Goal: Task Accomplishment & Management: Use online tool/utility

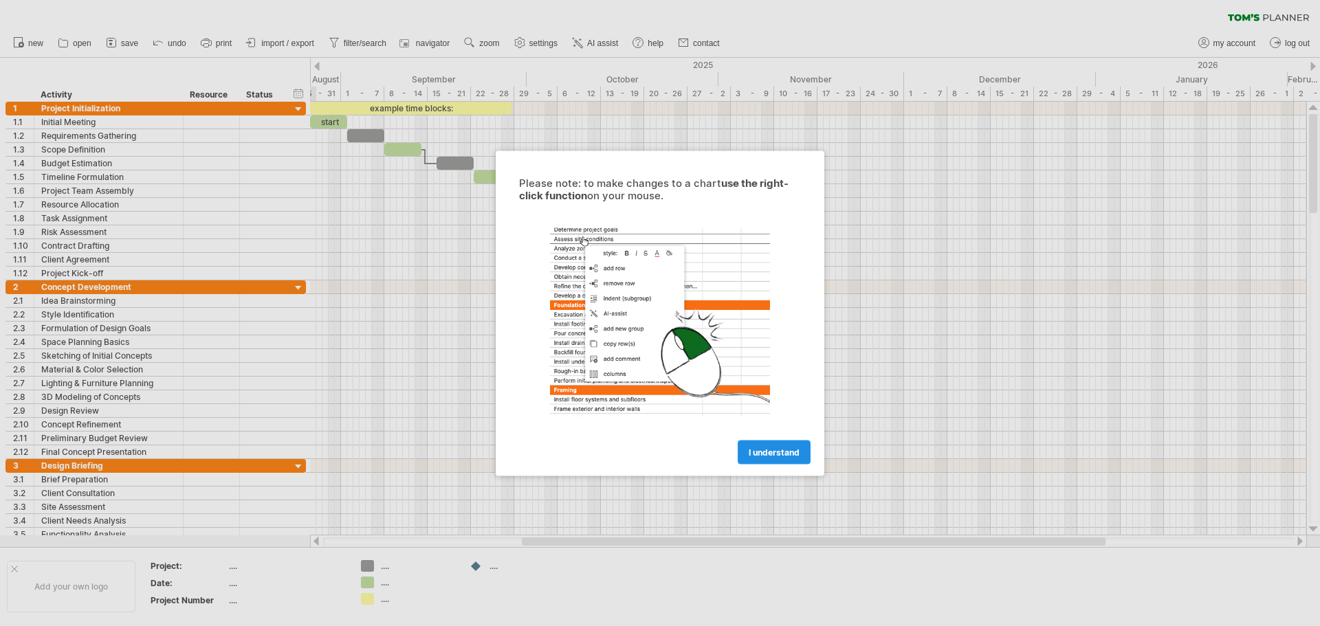
click at [781, 451] on span "I understand" at bounding box center [774, 452] width 51 height 10
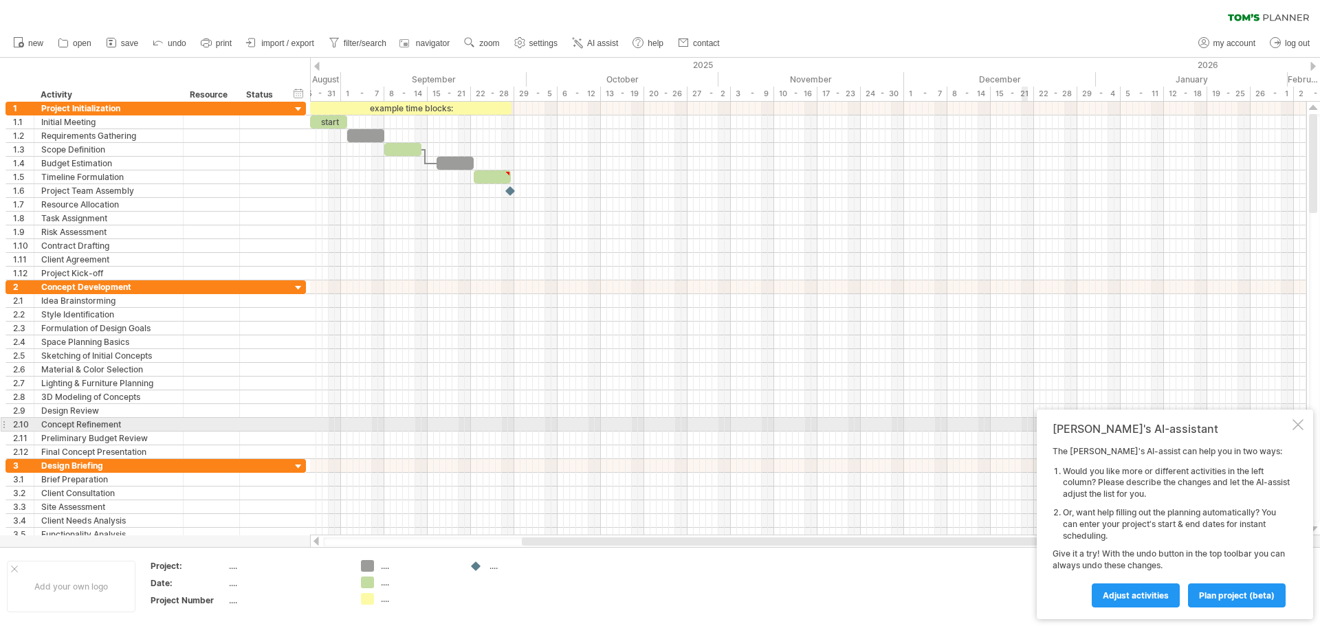
click at [1298, 419] on div at bounding box center [1298, 424] width 11 height 11
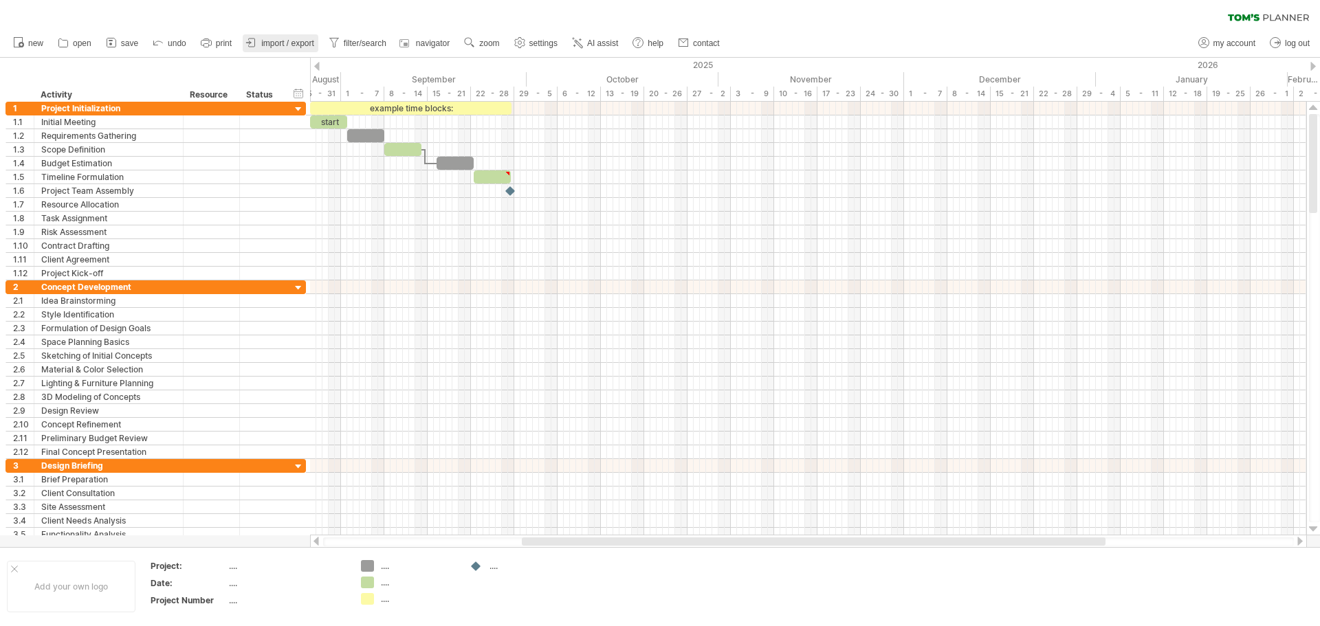
click at [282, 45] on span "import / export" at bounding box center [287, 44] width 53 height 10
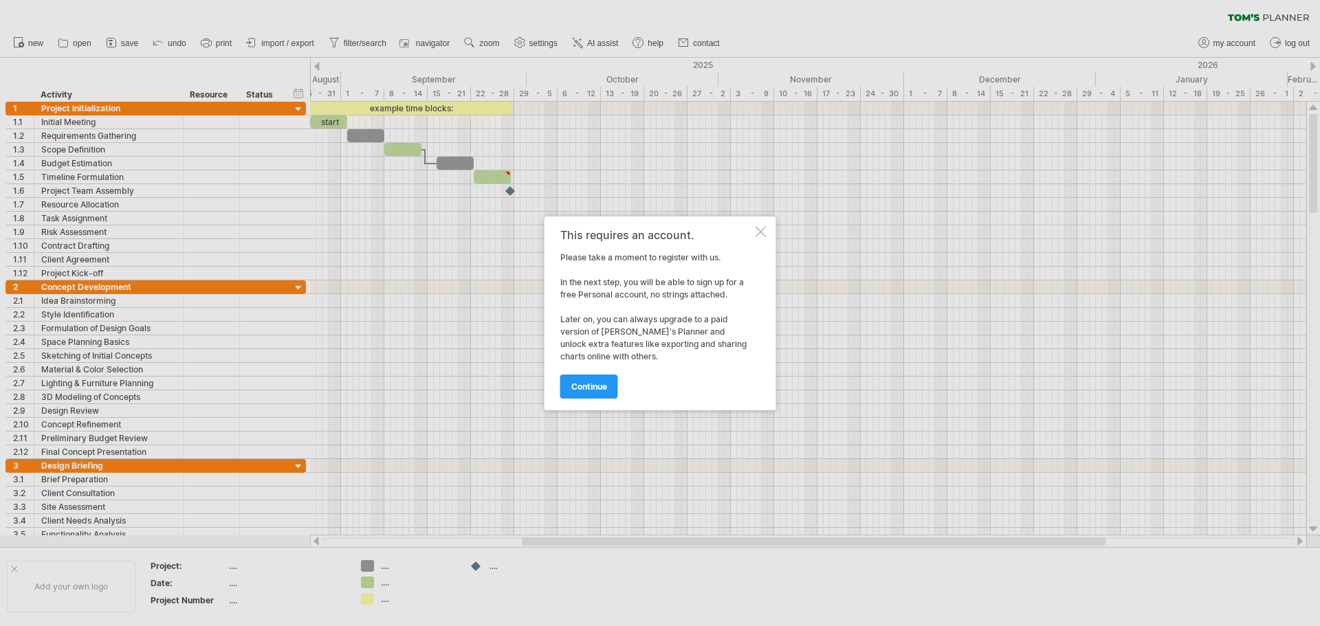
click at [763, 230] on div at bounding box center [761, 231] width 11 height 11
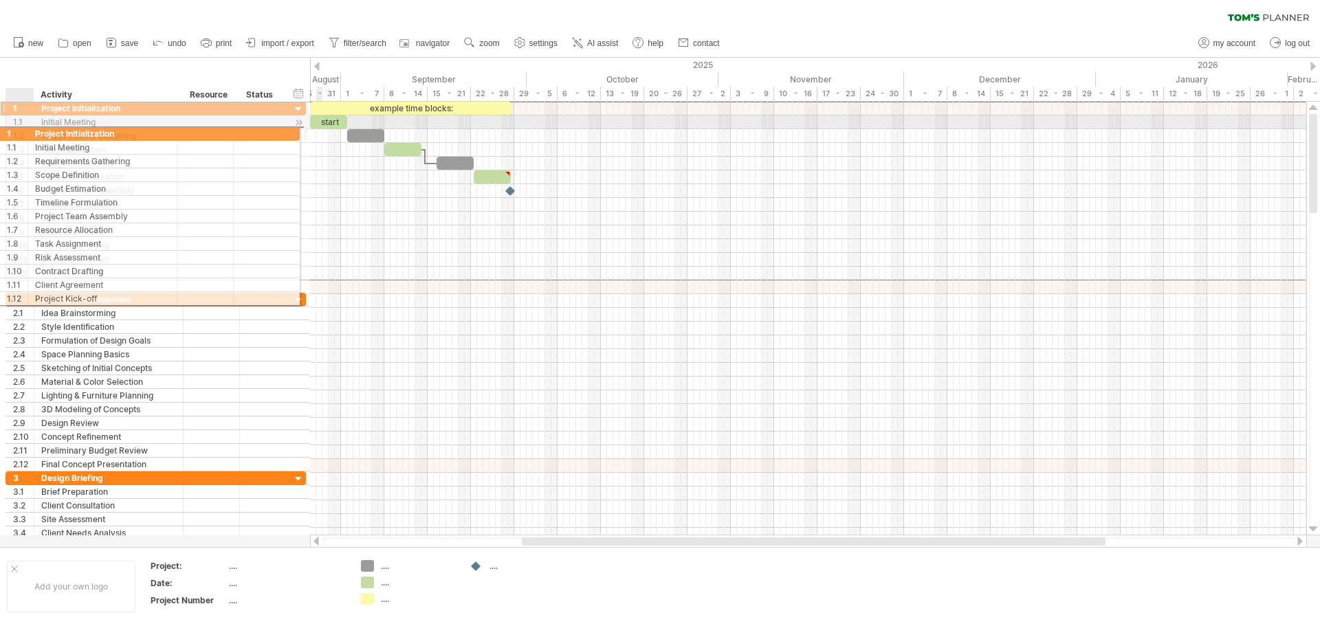
drag, startPoint x: 21, startPoint y: 109, endPoint x: 7, endPoint y: 116, distance: 16.0
click at [7, 116] on div "**********" at bounding box center [156, 190] width 301 height 179
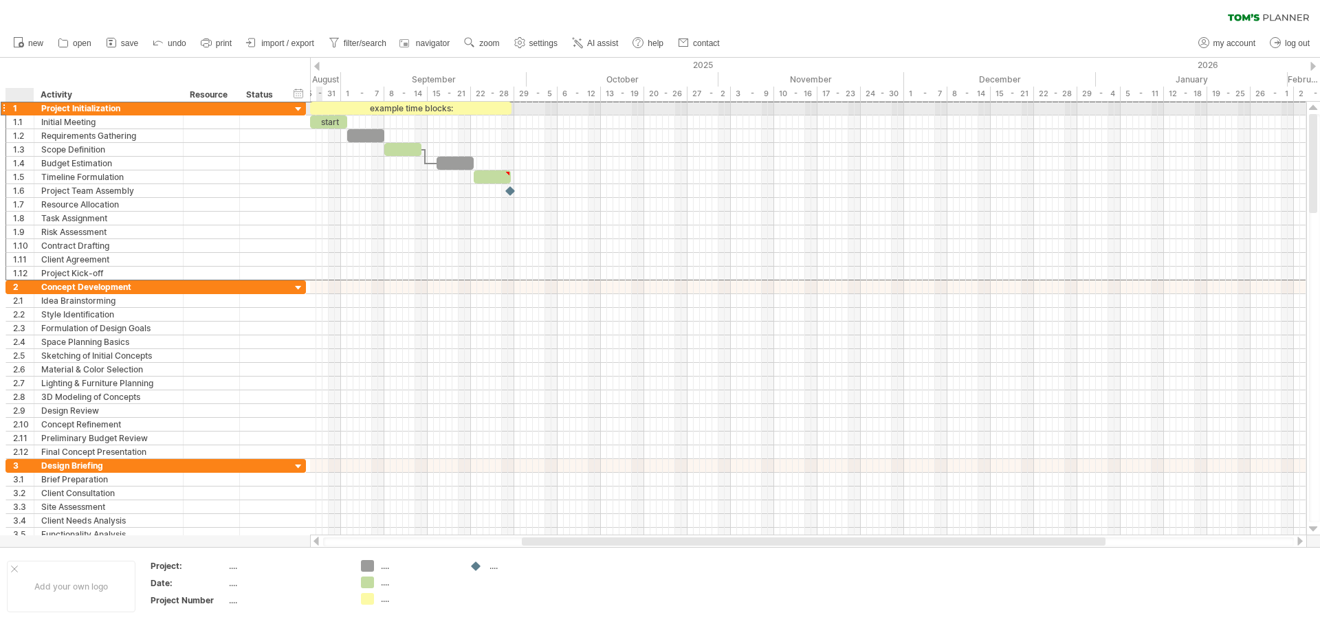
click at [10, 113] on div "1" at bounding box center [20, 108] width 28 height 13
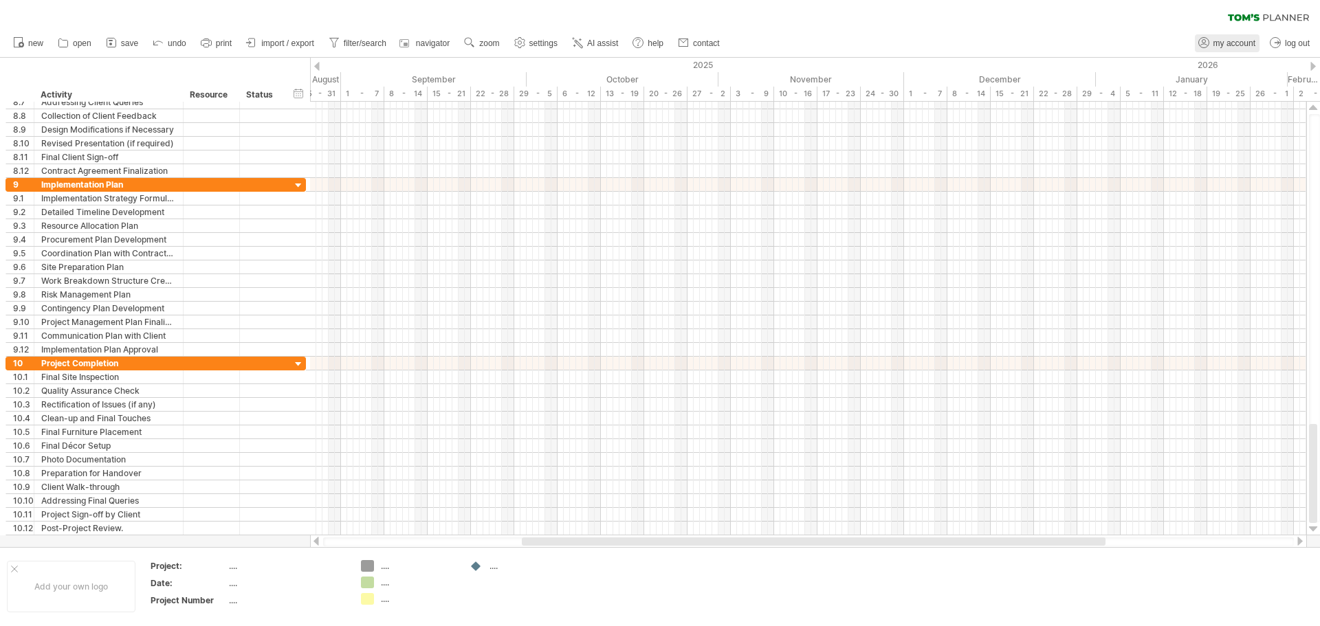
click at [1230, 39] on span "my account" at bounding box center [1235, 44] width 42 height 10
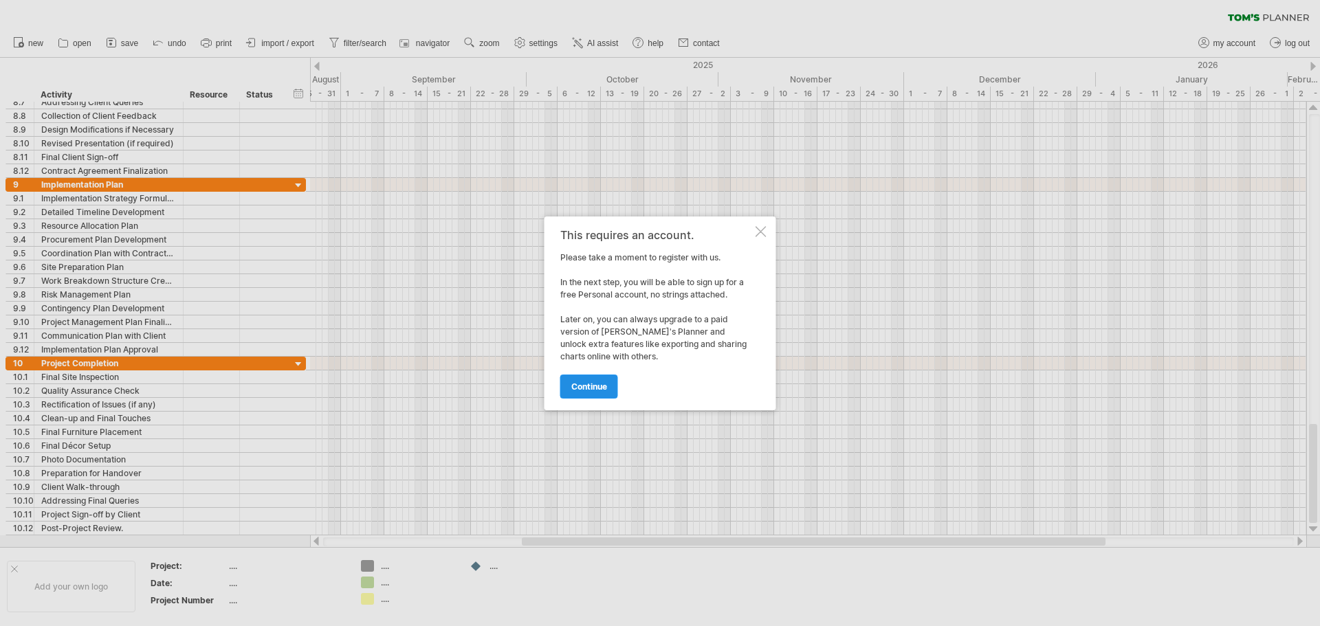
click at [593, 387] on span "continue" at bounding box center [589, 387] width 36 height 10
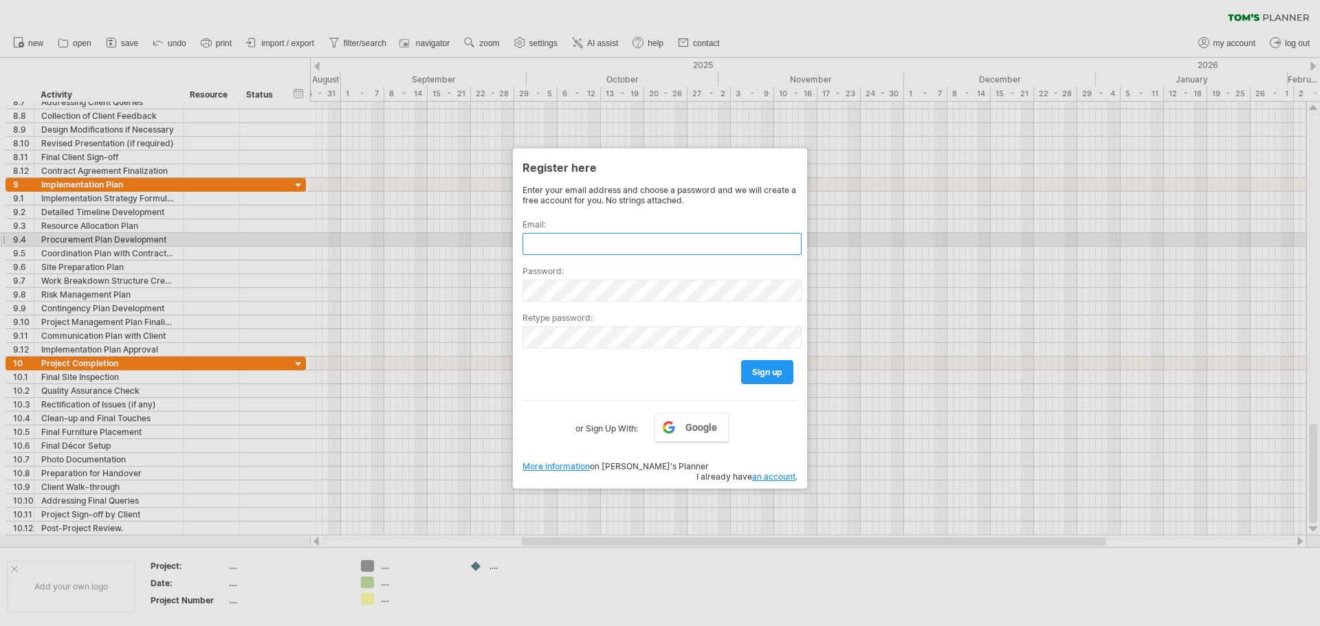
click at [608, 240] on input "text" at bounding box center [662, 244] width 279 height 22
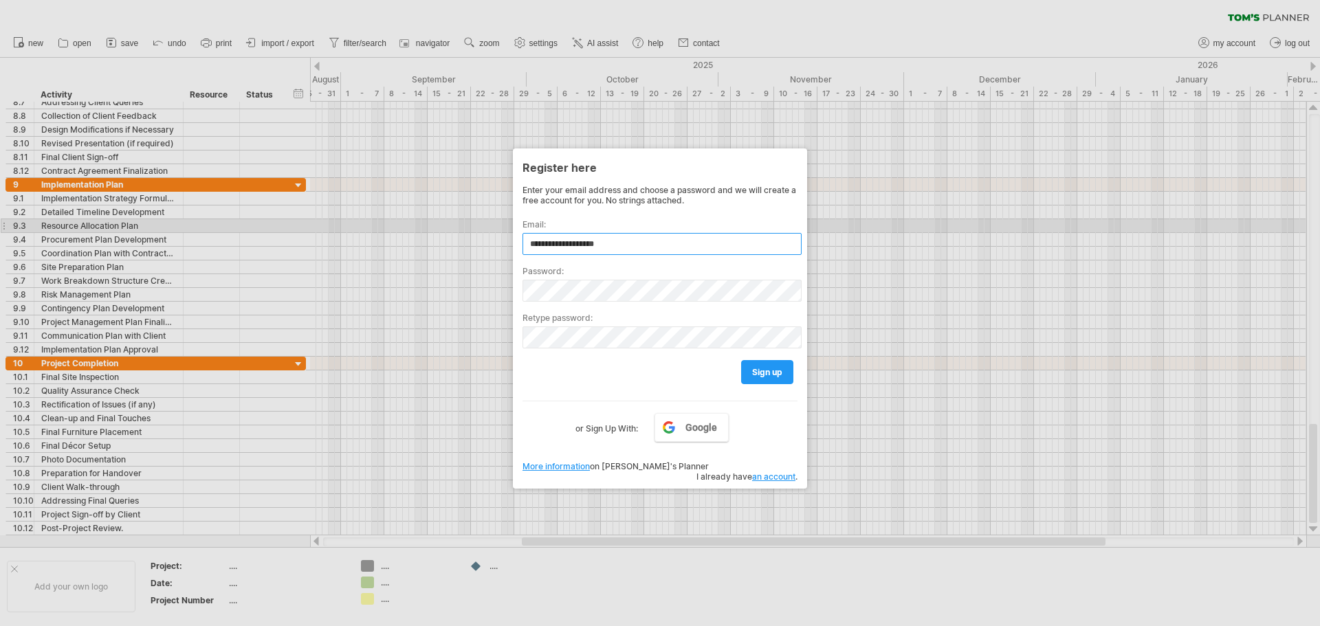
type input "**********"
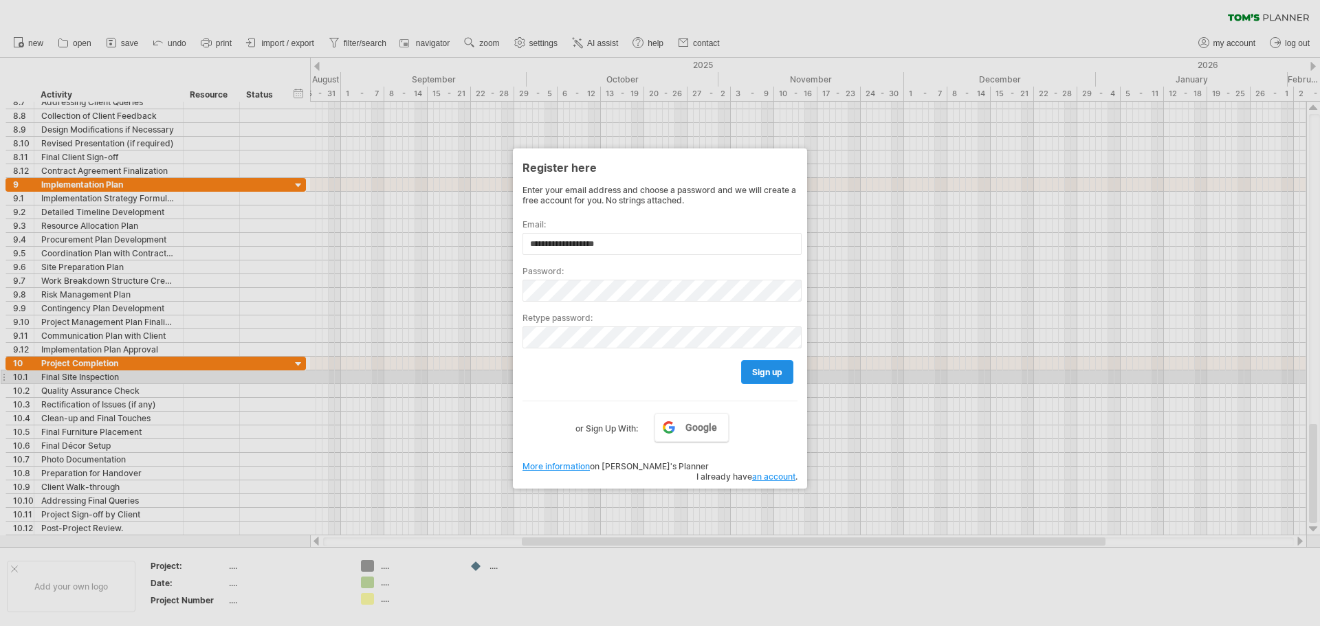
click at [756, 371] on span "sign up" at bounding box center [767, 372] width 30 height 10
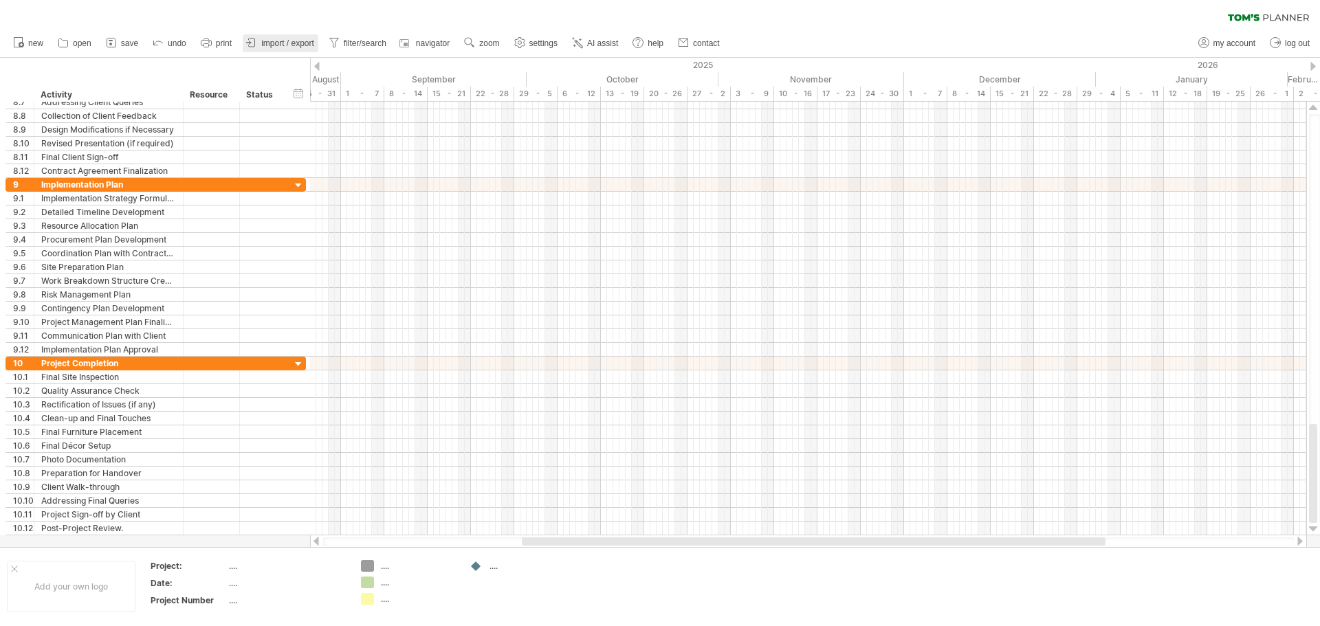
click at [271, 43] on span "import / export" at bounding box center [287, 44] width 53 height 10
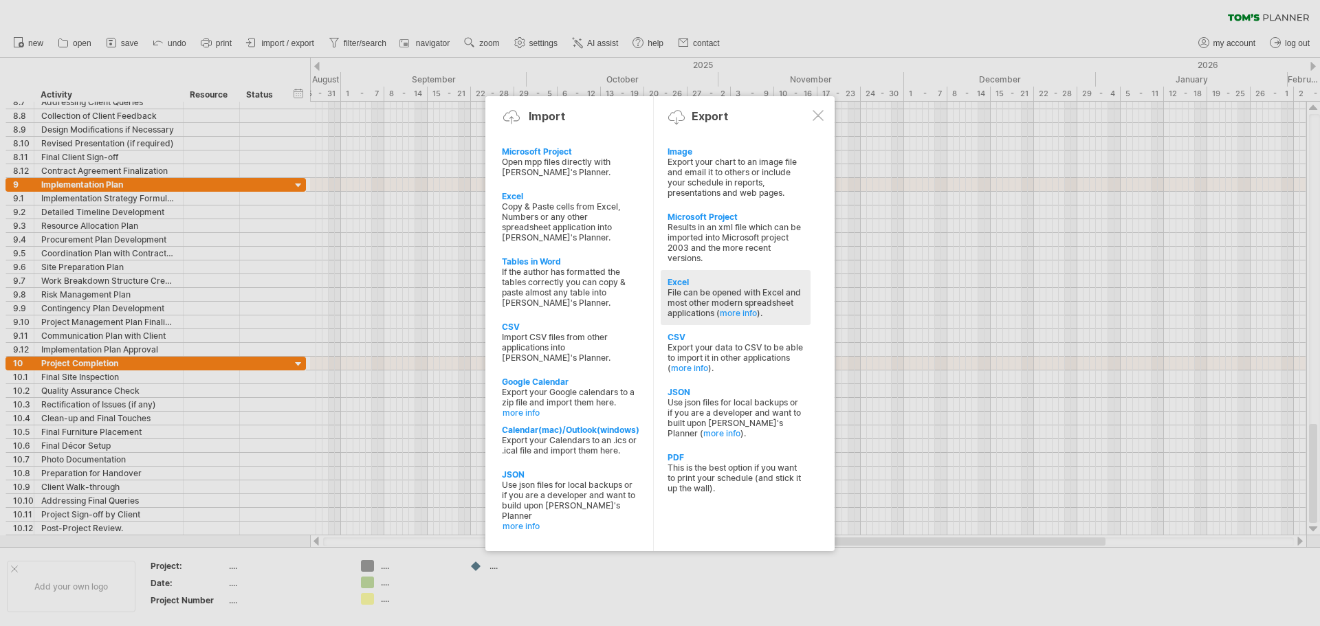
click at [723, 289] on div "File can be opened with Excel and most other modern spreadsheet applications ( …" at bounding box center [736, 302] width 136 height 31
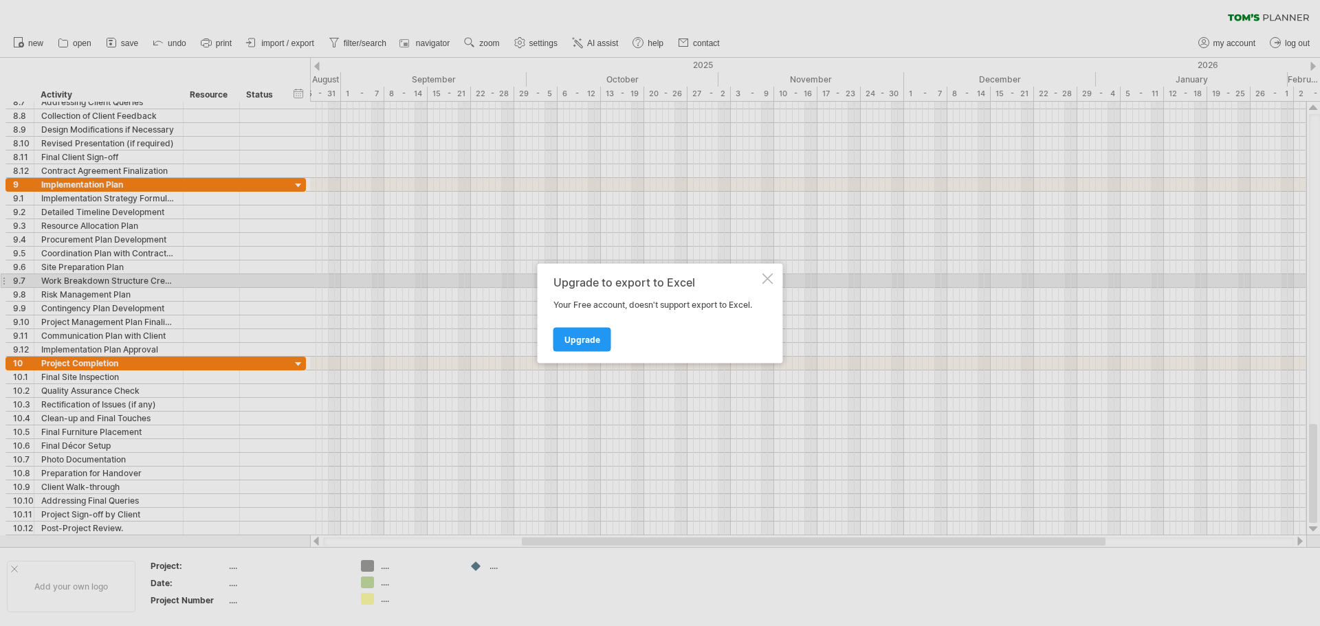
click at [767, 279] on div at bounding box center [768, 278] width 11 height 11
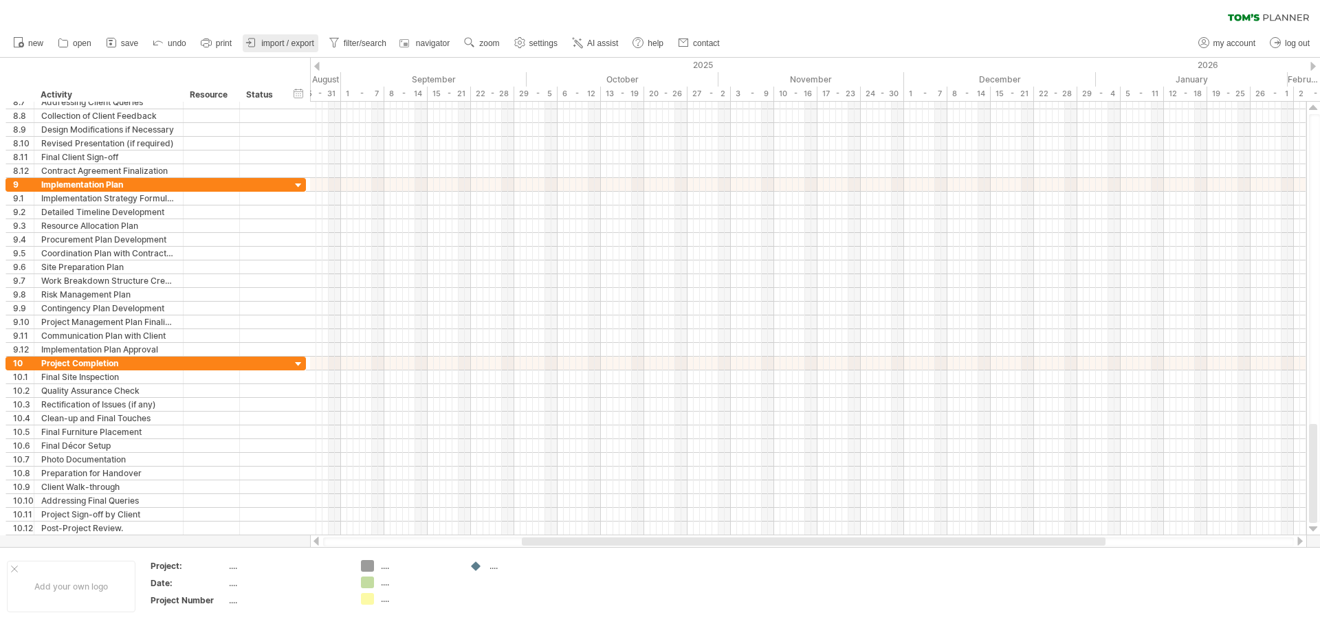
click at [270, 42] on span "import / export" at bounding box center [287, 44] width 53 height 10
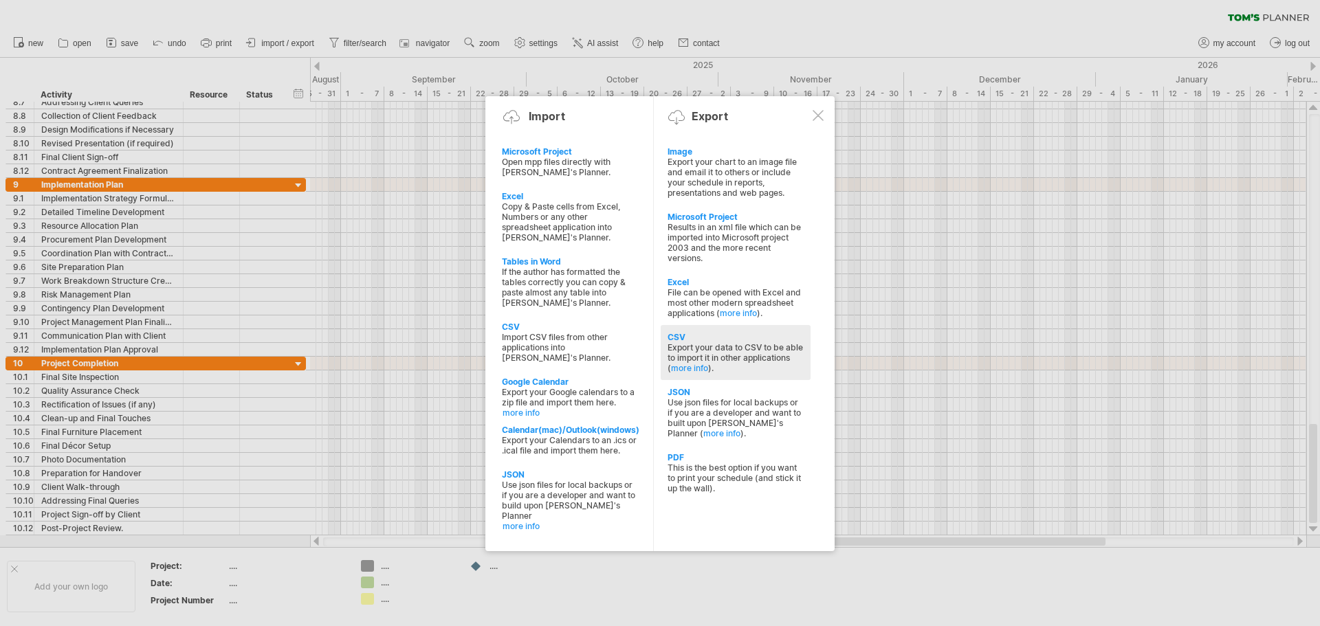
click at [692, 349] on div "Export your data to CSV to be able to import it in other applications ( more in…" at bounding box center [736, 357] width 136 height 31
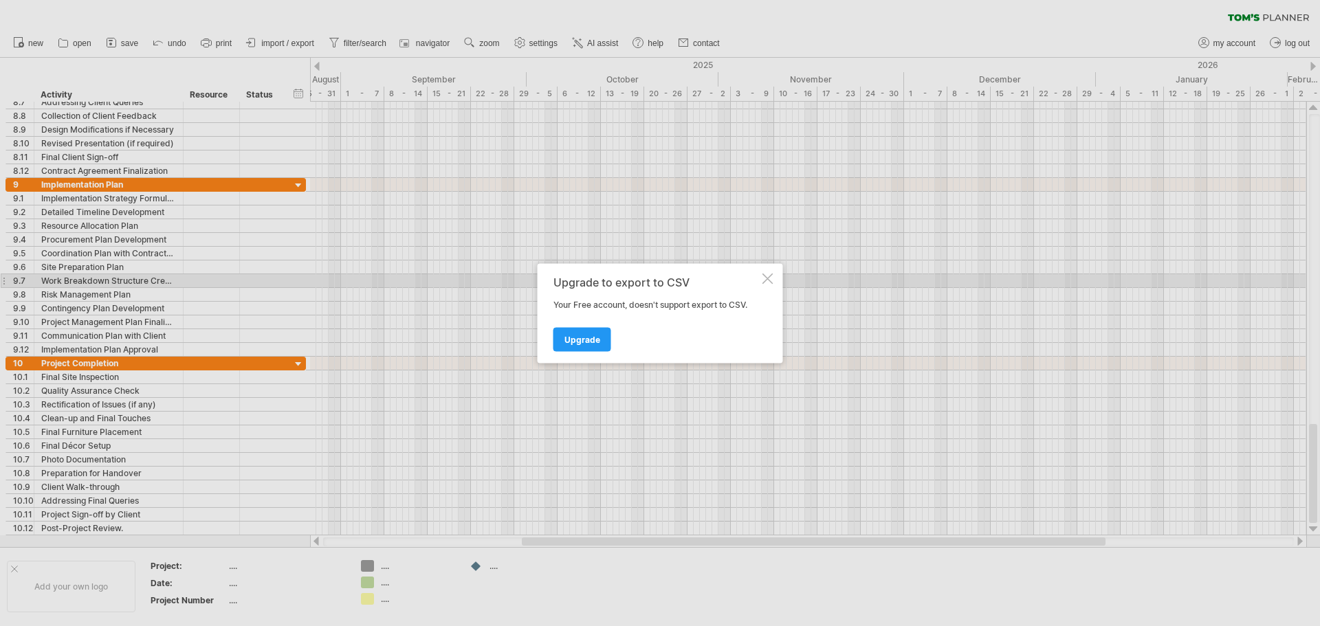
click at [770, 279] on div at bounding box center [768, 278] width 11 height 11
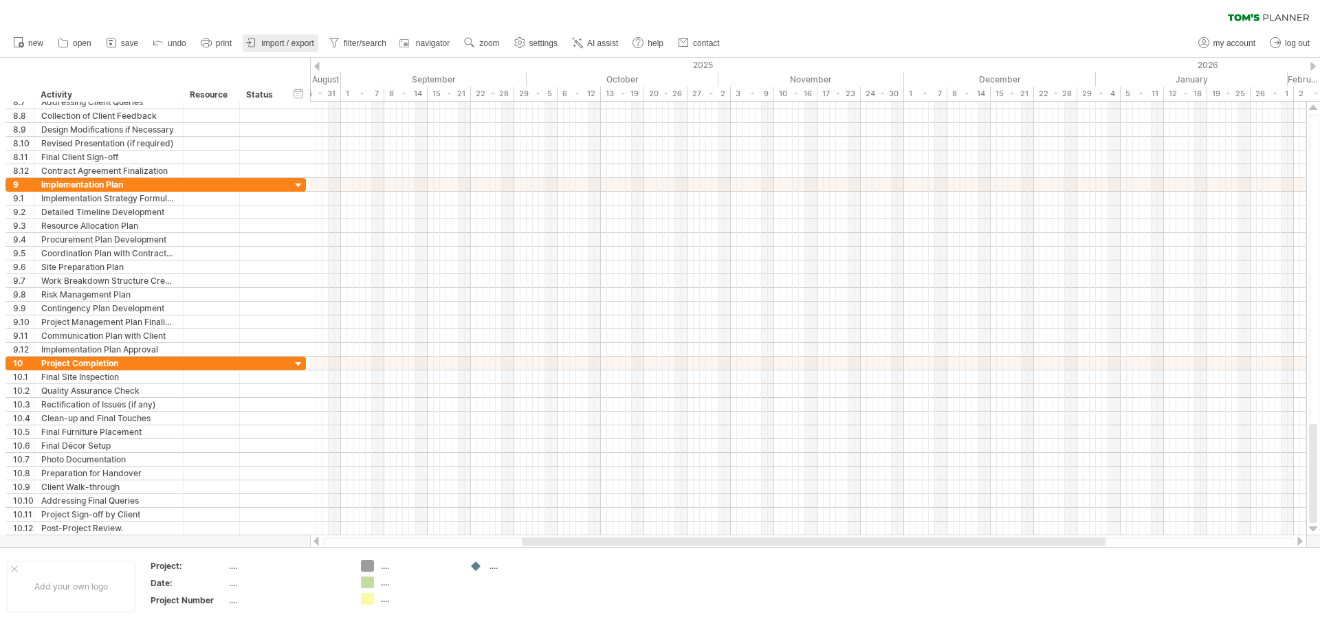
click at [279, 44] on span "import / export" at bounding box center [287, 44] width 53 height 10
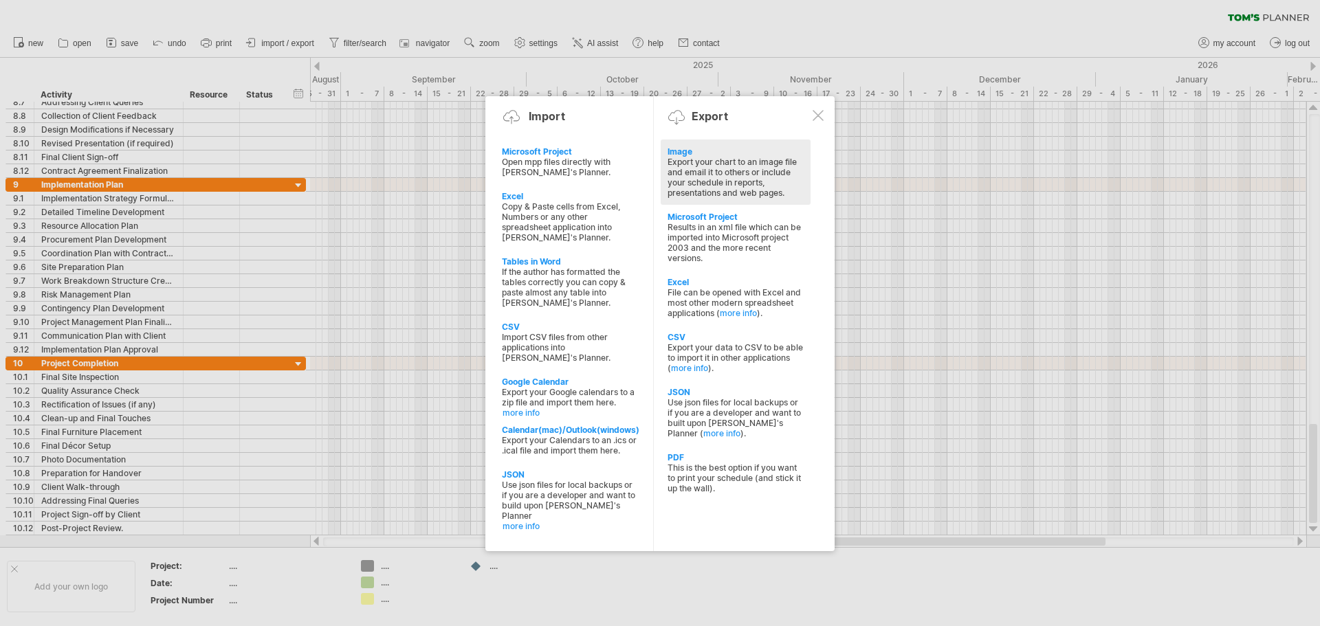
click at [676, 175] on div "Export your chart to an image file and email it to others or include your sched…" at bounding box center [736, 177] width 136 height 41
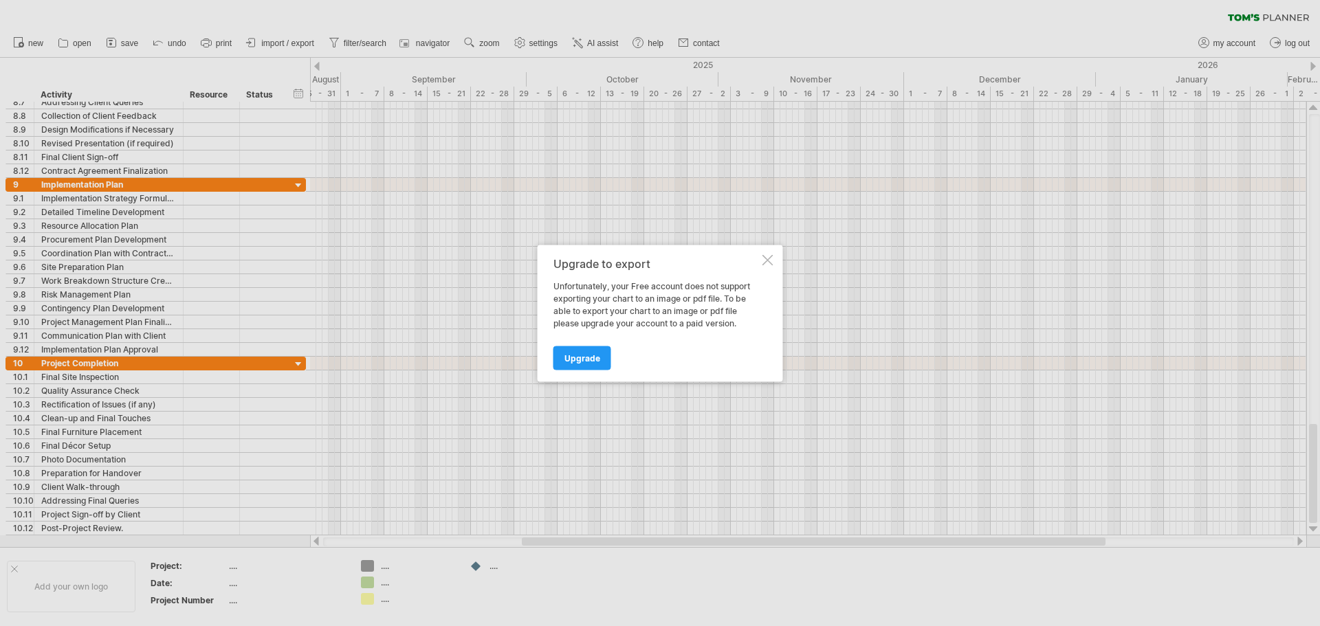
click at [759, 259] on div "Upgrade to export" at bounding box center [657, 263] width 206 height 12
click at [772, 260] on div at bounding box center [768, 259] width 11 height 11
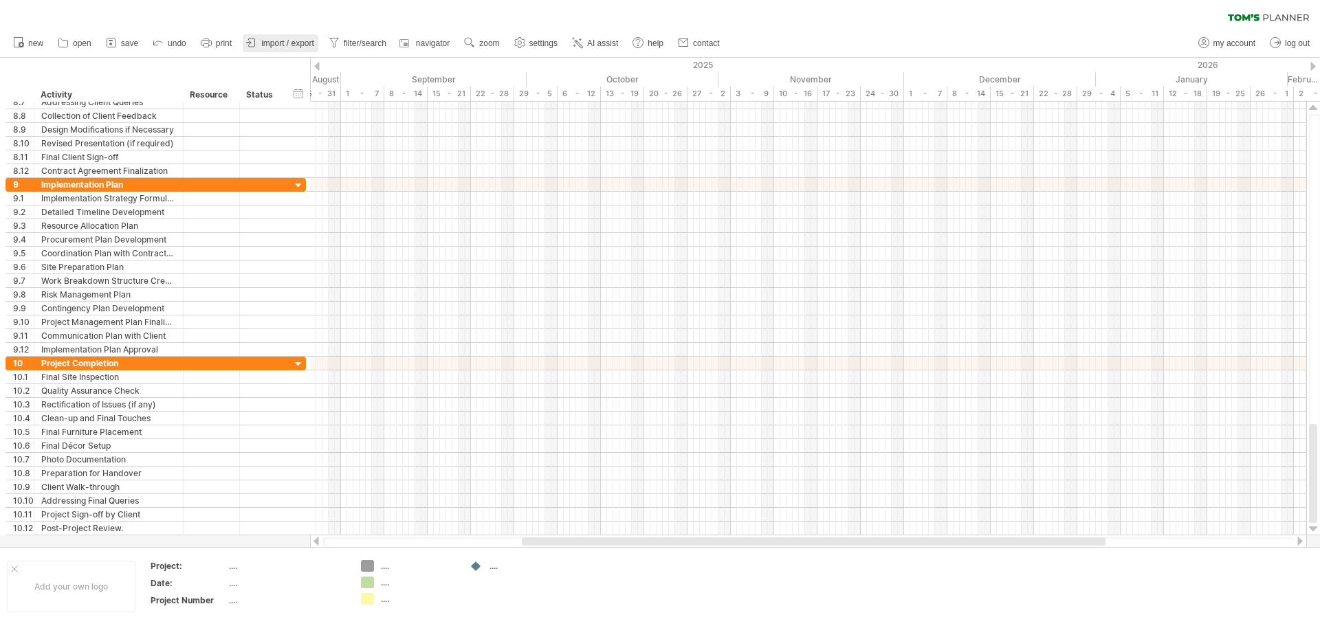
click at [281, 43] on span "import / export" at bounding box center [287, 44] width 53 height 10
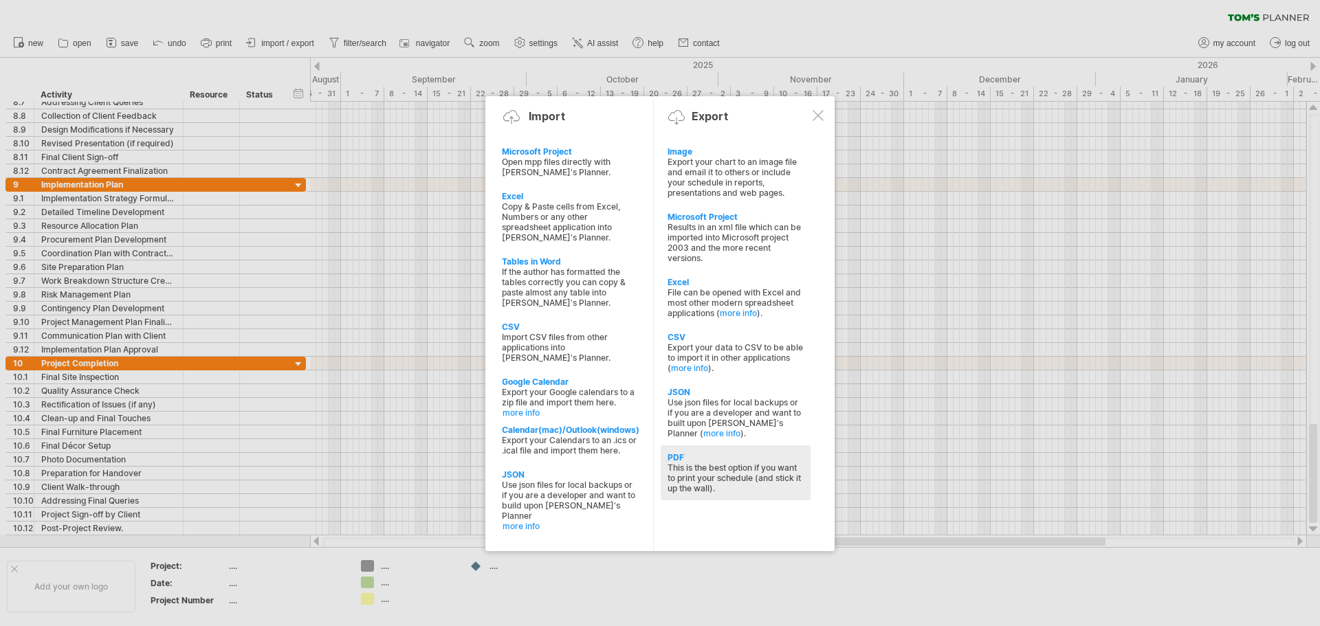
click at [725, 475] on div "This is the best option if you want to print your schedule (and stick it up the…" at bounding box center [736, 478] width 136 height 31
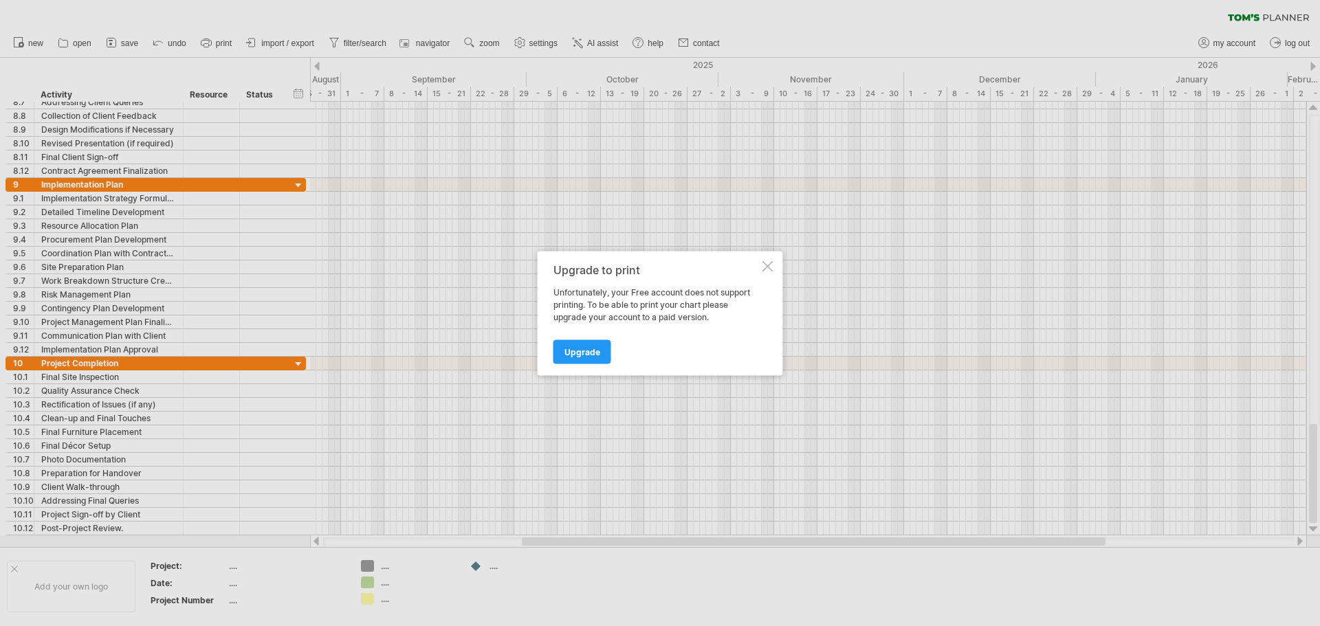
click at [770, 261] on div at bounding box center [768, 266] width 11 height 11
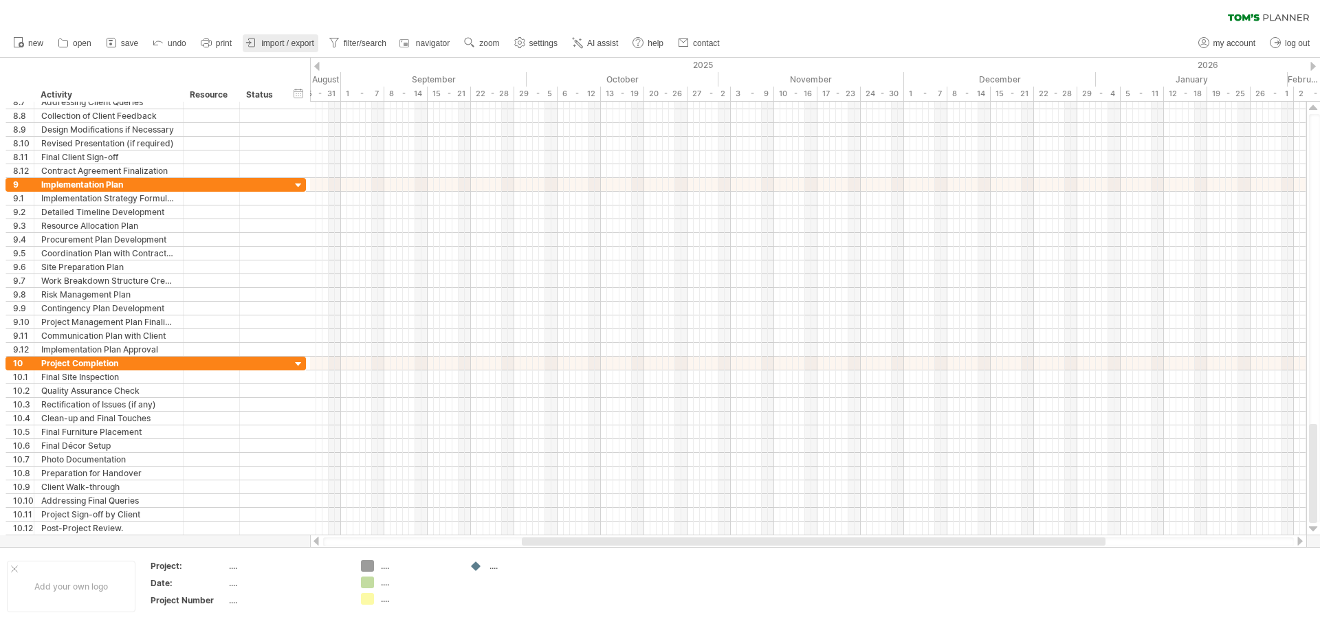
click at [273, 39] on span "import / export" at bounding box center [287, 44] width 53 height 10
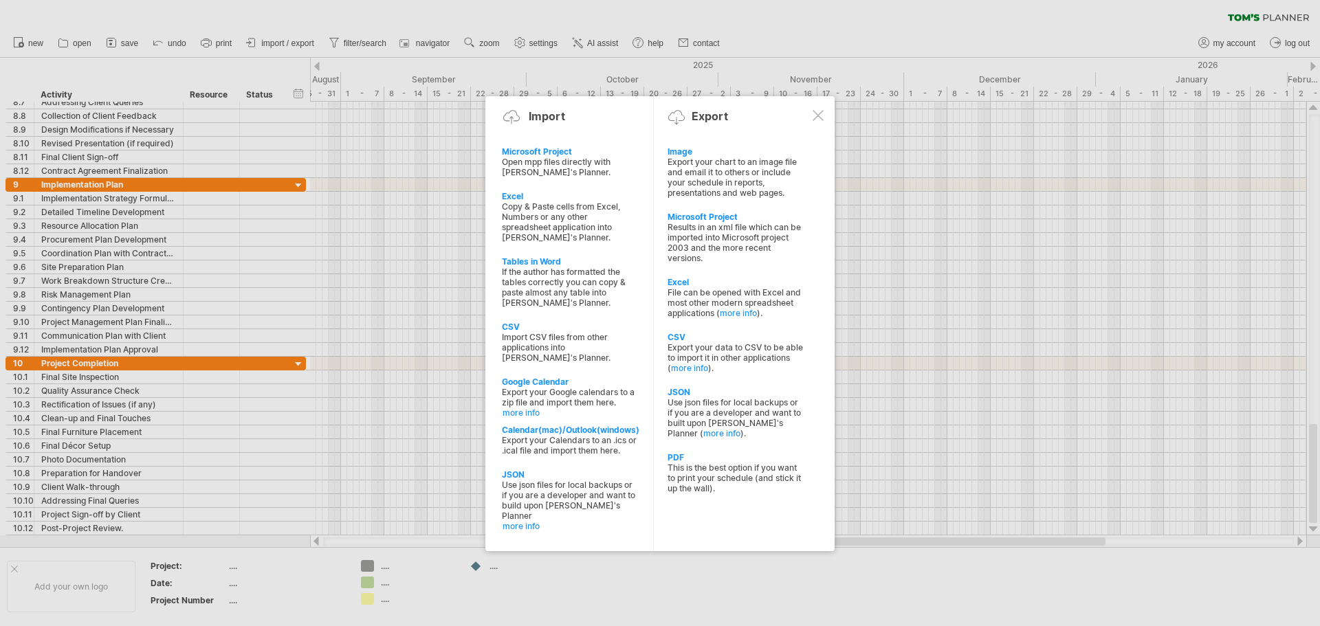
click at [818, 114] on div at bounding box center [818, 115] width 11 height 11
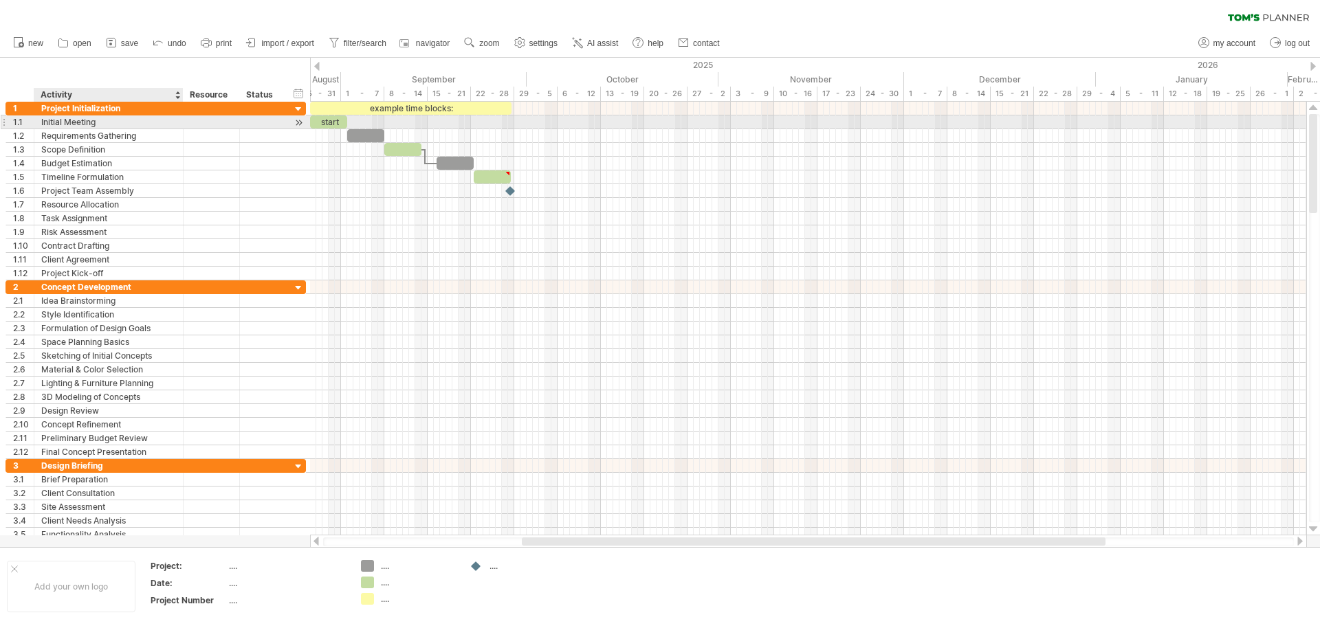
click at [81, 118] on div "Initial Meeting" at bounding box center [108, 122] width 135 height 13
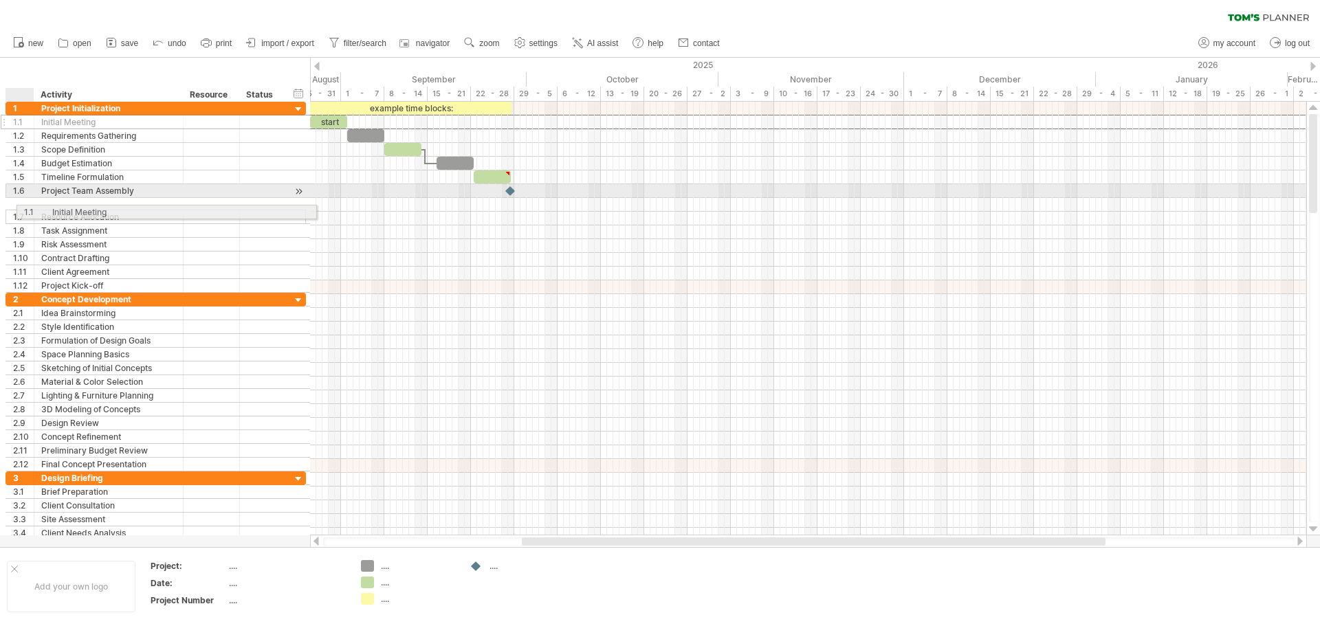
drag, startPoint x: 8, startPoint y: 121, endPoint x: 4, endPoint y: 153, distance: 31.8
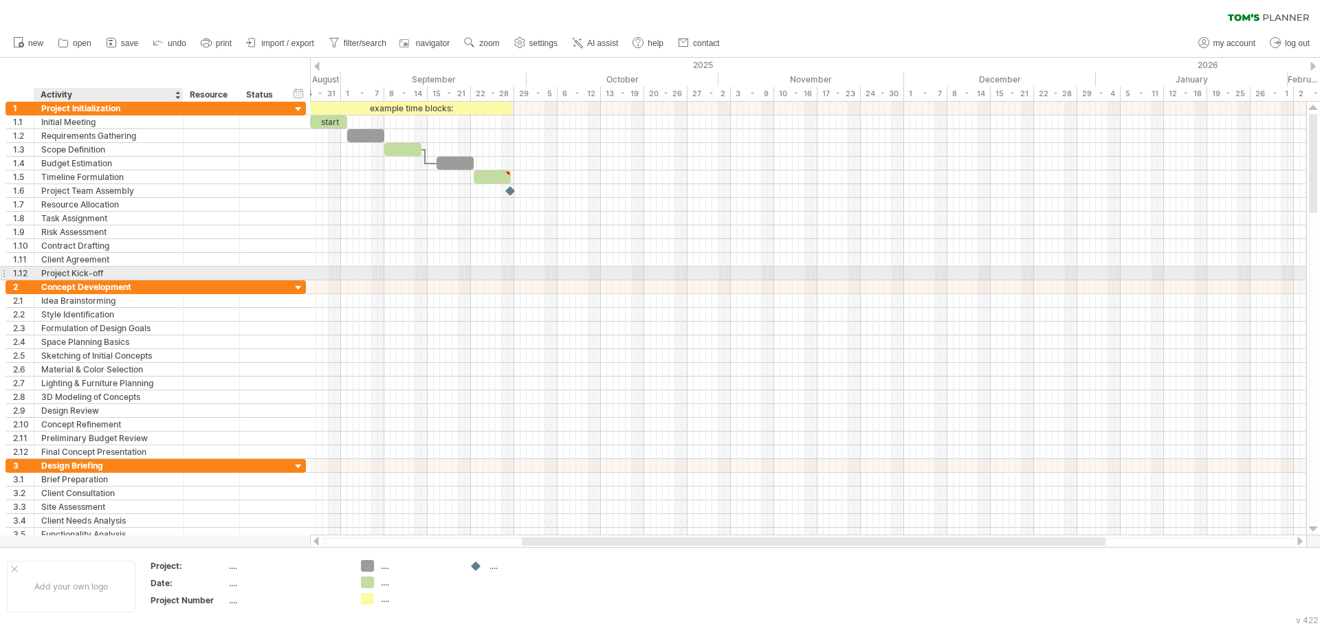
drag, startPoint x: 145, startPoint y: 266, endPoint x: 152, endPoint y: 269, distance: 7.4
click at [146, 266] on div "**********" at bounding box center [156, 260] width 301 height 14
click at [145, 277] on div "Project Kick-off" at bounding box center [108, 273] width 135 height 13
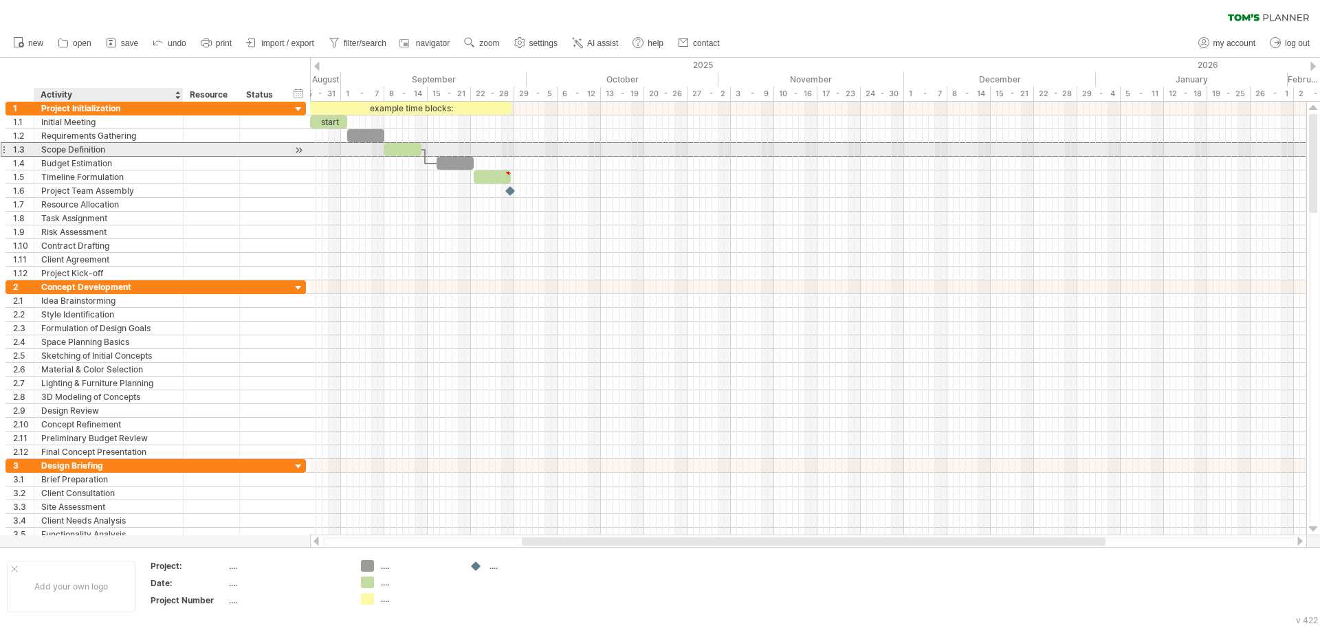
click at [168, 151] on div "Scope Definition" at bounding box center [108, 149] width 135 height 13
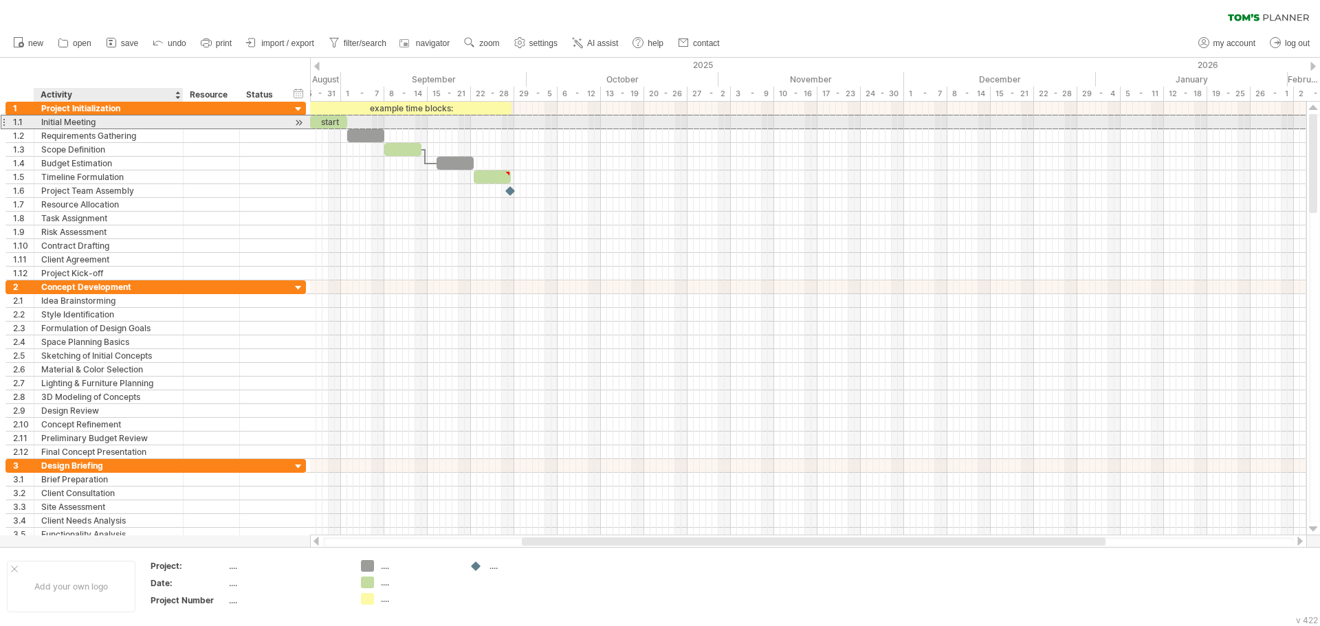
click at [95, 122] on div "Initial Meeting" at bounding box center [108, 122] width 135 height 13
click at [5, 124] on div at bounding box center [4, 122] width 6 height 14
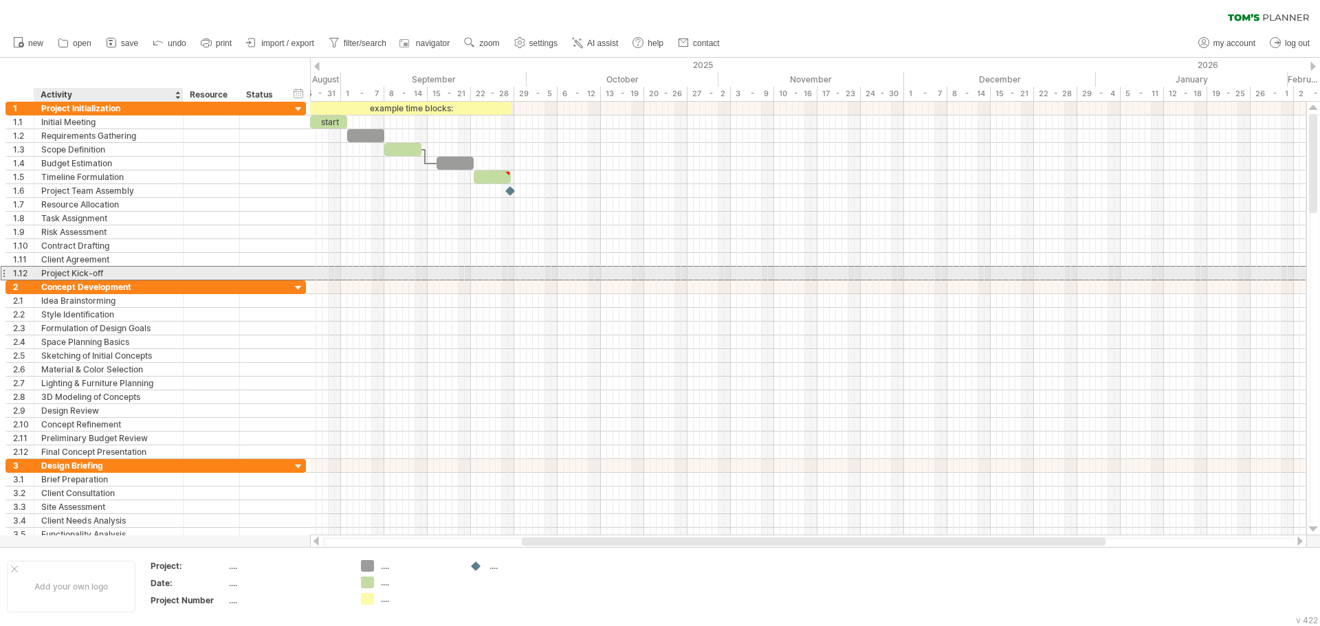
click at [87, 274] on div "Project Kick-off" at bounding box center [108, 273] width 135 height 13
click at [108, 272] on input "**********" at bounding box center [108, 273] width 135 height 13
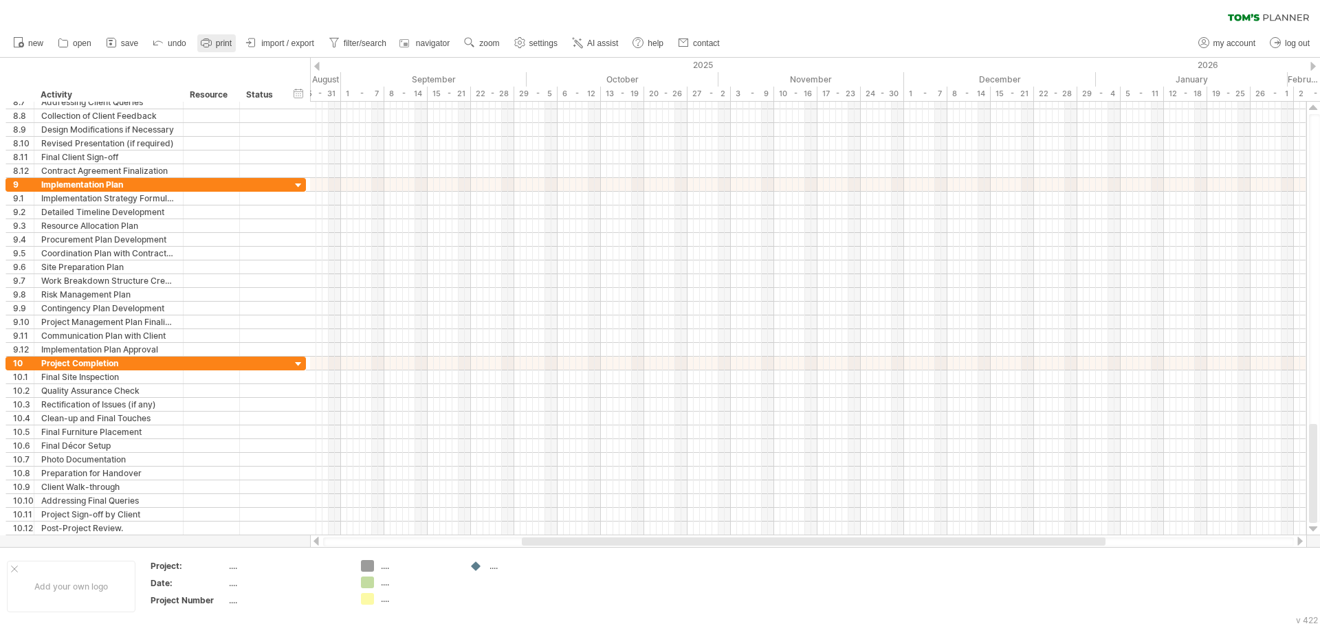
click at [223, 45] on span "print" at bounding box center [224, 44] width 16 height 10
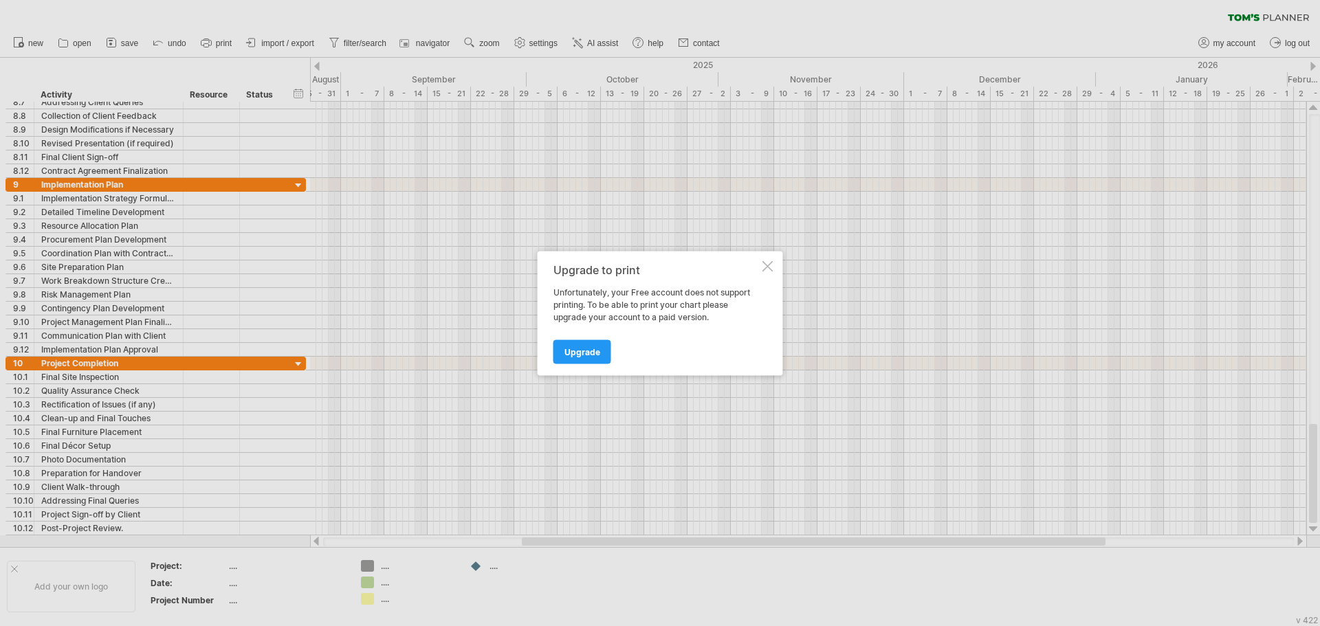
click at [765, 263] on div at bounding box center [768, 266] width 11 height 11
